Goal: Contribute content

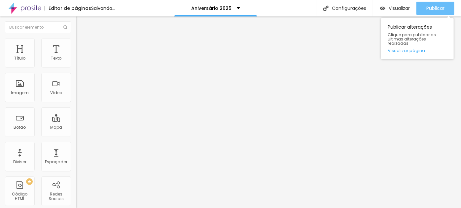
click at [435, 7] on span "Publicar" at bounding box center [435, 8] width 18 height 5
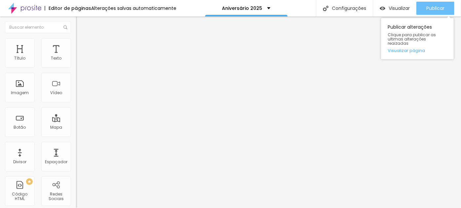
click at [443, 6] on span "Publicar" at bounding box center [435, 8] width 18 height 5
click at [433, 13] on div "Publicar" at bounding box center [435, 8] width 18 height 13
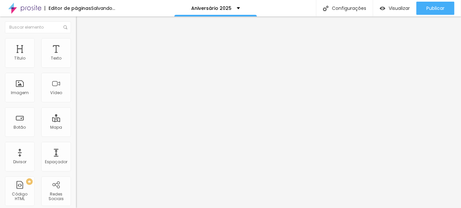
click at [76, 57] on span "Trocar imagem" at bounding box center [94, 54] width 36 height 6
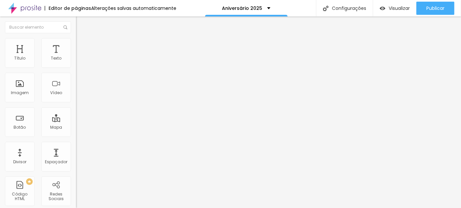
click at [76, 57] on span "Trocar imagem" at bounding box center [94, 54] width 36 height 6
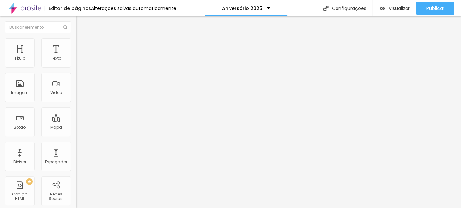
click at [76, 57] on span "Trocar imagem" at bounding box center [94, 54] width 36 height 6
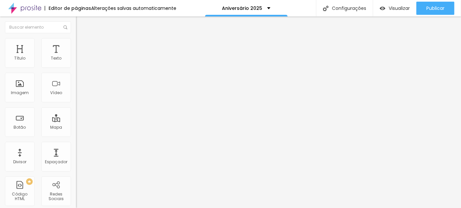
click at [76, 57] on span "Trocar imagem" at bounding box center [94, 54] width 36 height 6
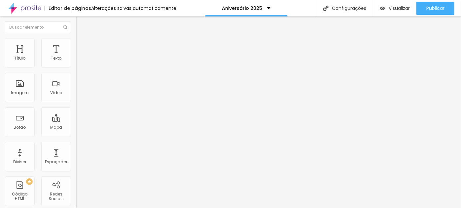
click at [76, 57] on span "Trocar imagem" at bounding box center [94, 54] width 36 height 6
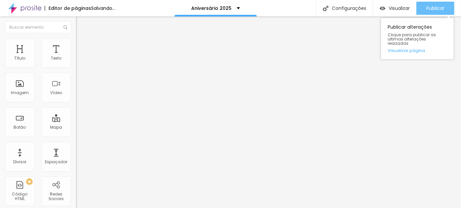
click at [434, 9] on span "Publicar" at bounding box center [435, 8] width 18 height 5
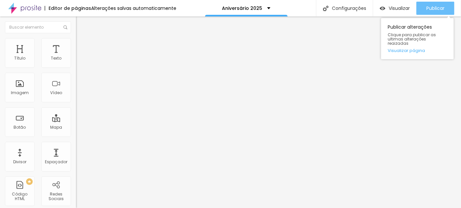
click at [433, 6] on span "Publicar" at bounding box center [435, 8] width 18 height 5
